Goal: Information Seeking & Learning: Learn about a topic

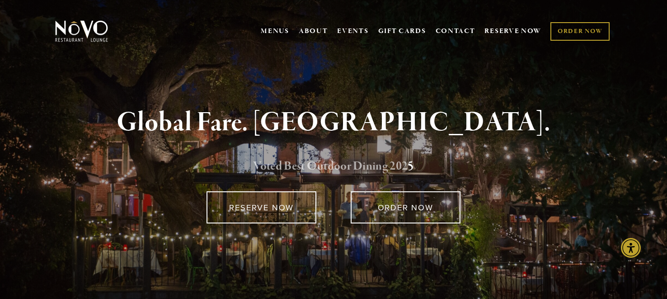
click at [351, 166] on link "Voted Best Outdoor Dining 202" at bounding box center [330, 166] width 155 height 17
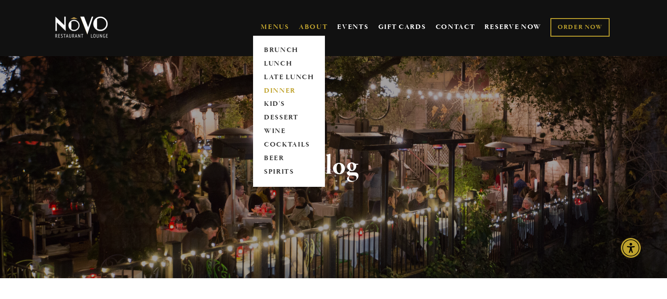
click at [278, 95] on link "DINNER" at bounding box center [289, 91] width 57 height 14
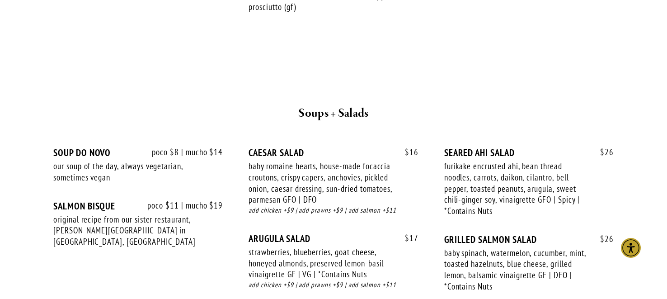
scroll to position [899, 0]
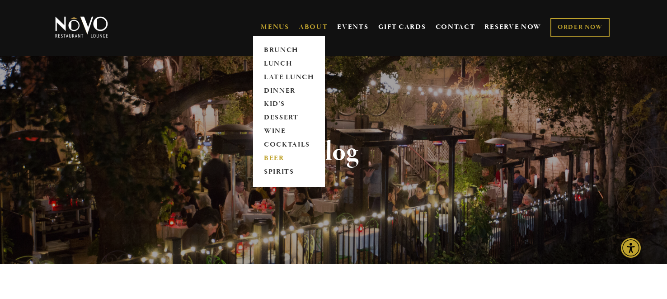
click at [268, 159] on link "BEER" at bounding box center [289, 159] width 57 height 14
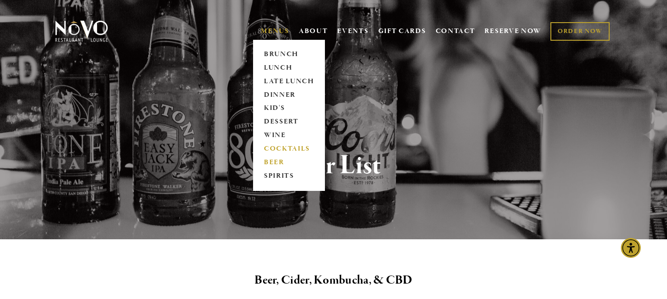
click at [270, 147] on link "COCKTAILS" at bounding box center [289, 149] width 57 height 14
